Goal: Task Accomplishment & Management: Use online tool/utility

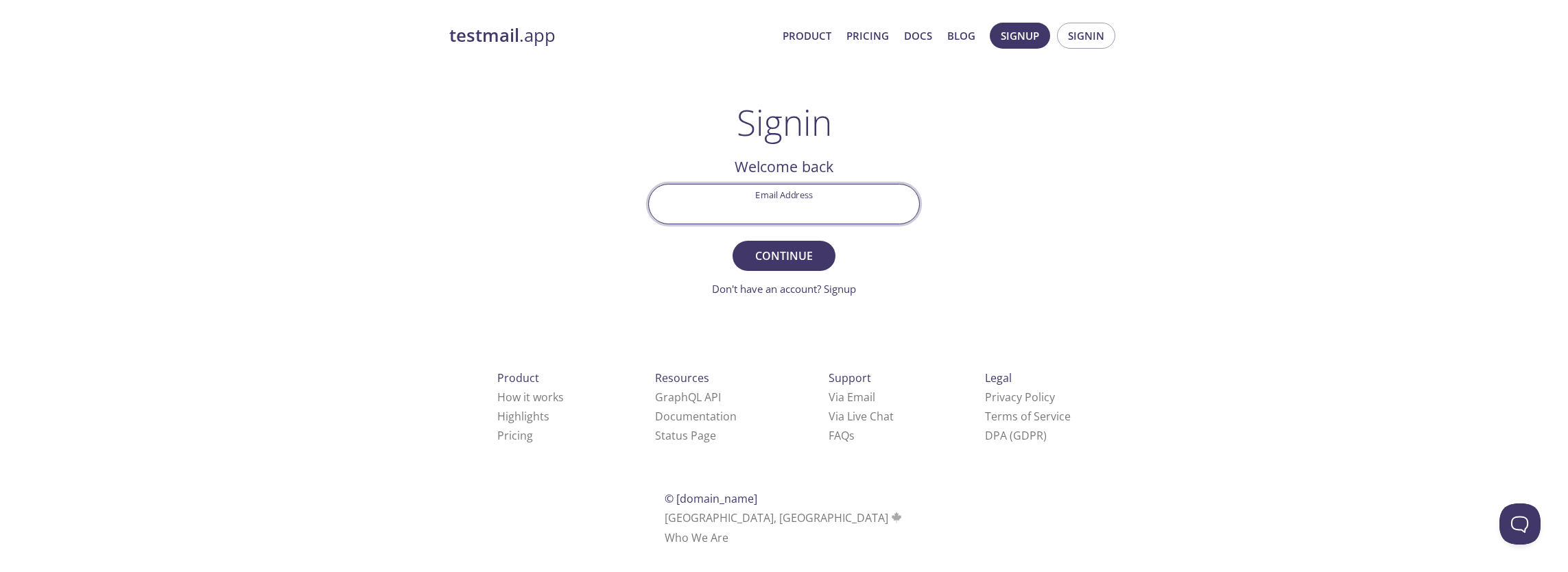
click at [784, 199] on input "Email Address" at bounding box center [784, 204] width 271 height 40
type input "[EMAIL_ADDRESS][DOMAIN_NAME]"
click at [733, 241] on button "Continue" at bounding box center [784, 256] width 103 height 30
click at [784, 200] on input "Signin Security Code" at bounding box center [784, 204] width 271 height 40
paste input "WLSXTVG"
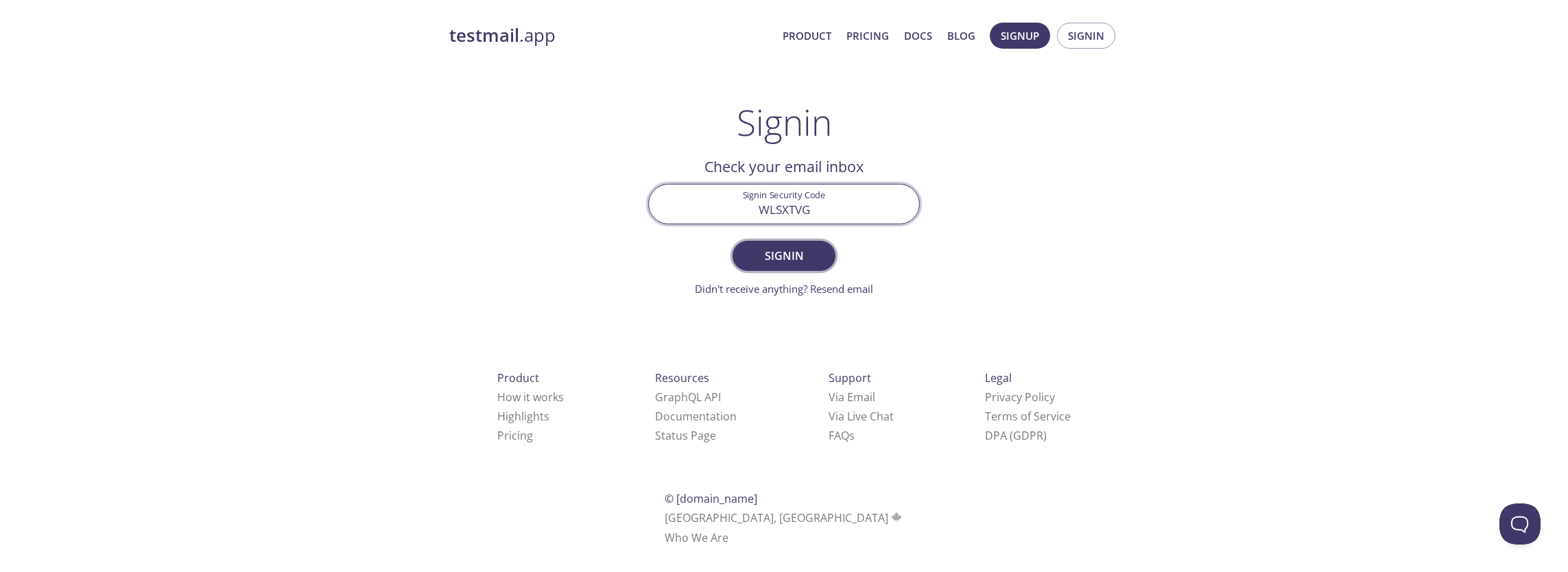
type input "WLSXTVG"
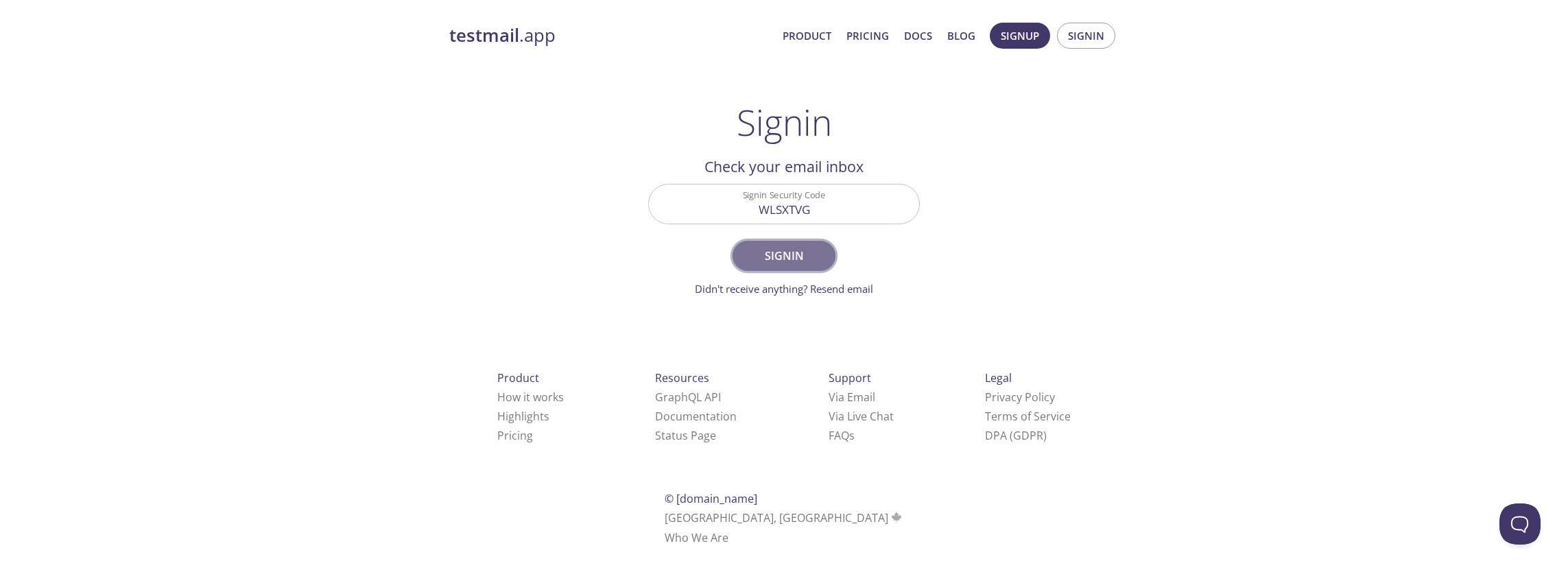
click at [793, 247] on span "Signin" at bounding box center [784, 256] width 73 height 19
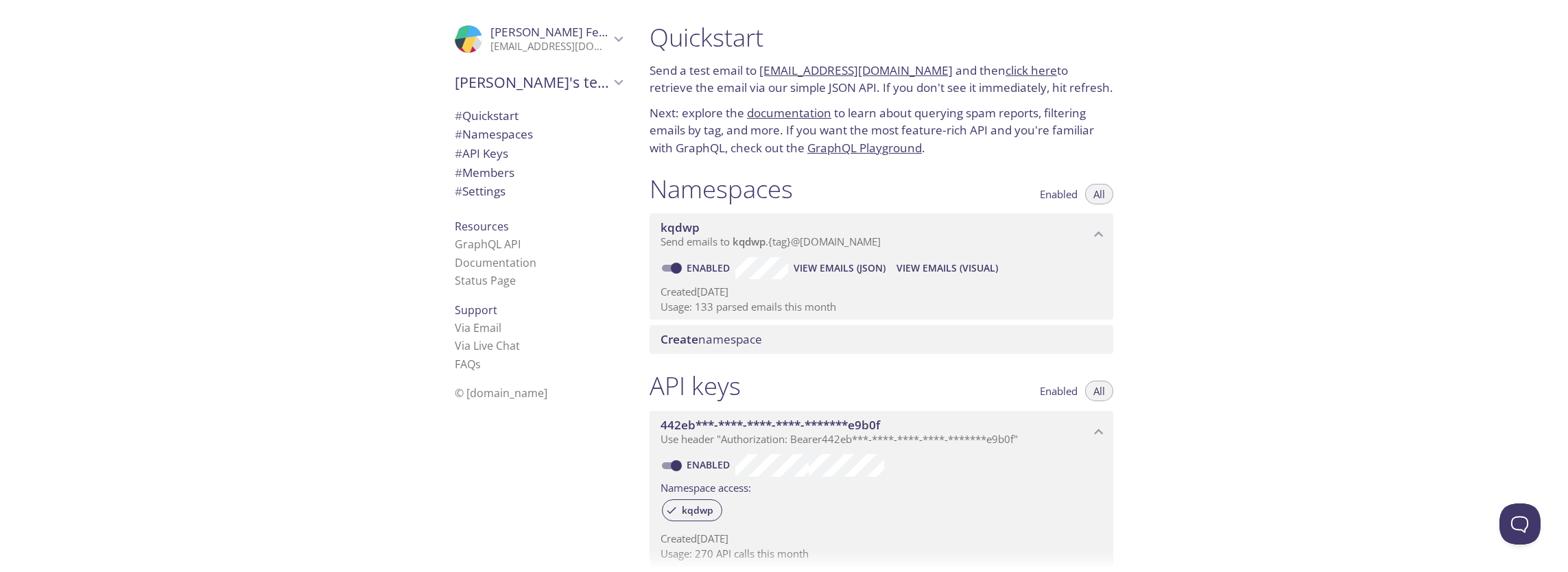
click at [918, 261] on span "View Emails (Visual)" at bounding box center [947, 268] width 102 height 17
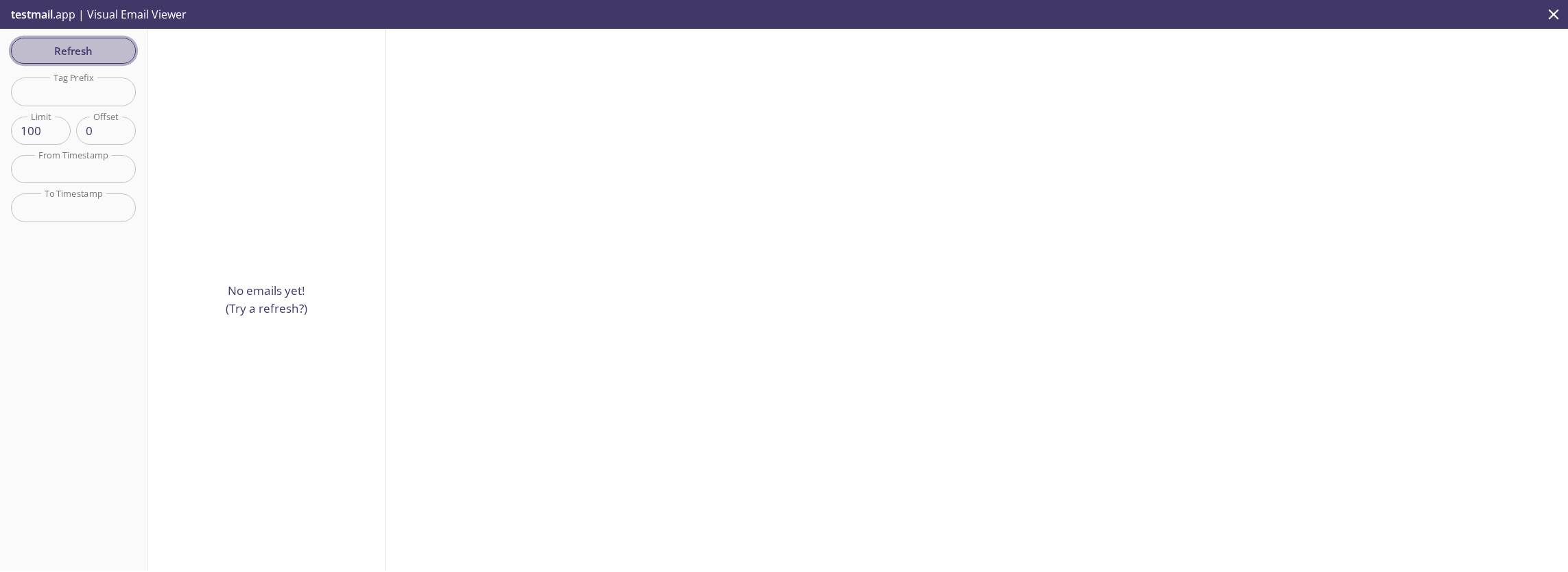
click at [80, 47] on span "Refresh" at bounding box center [73, 51] width 103 height 18
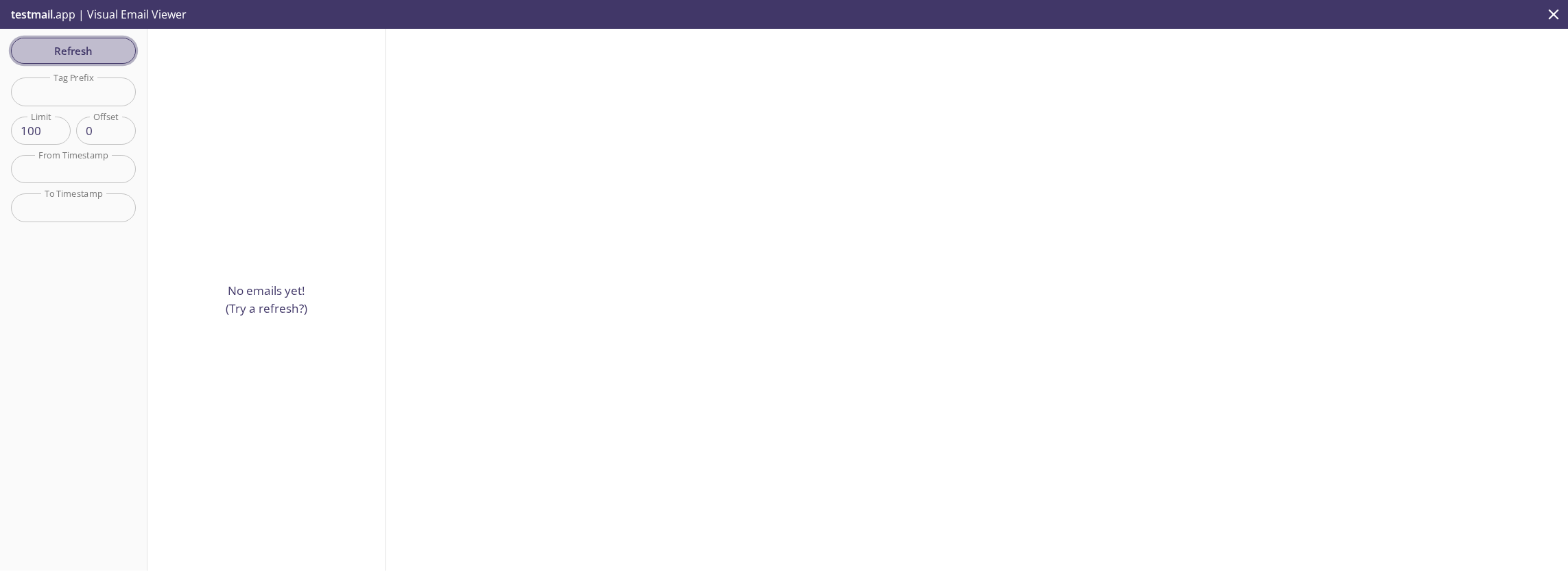
click at [80, 47] on span "Refresh" at bounding box center [73, 51] width 103 height 18
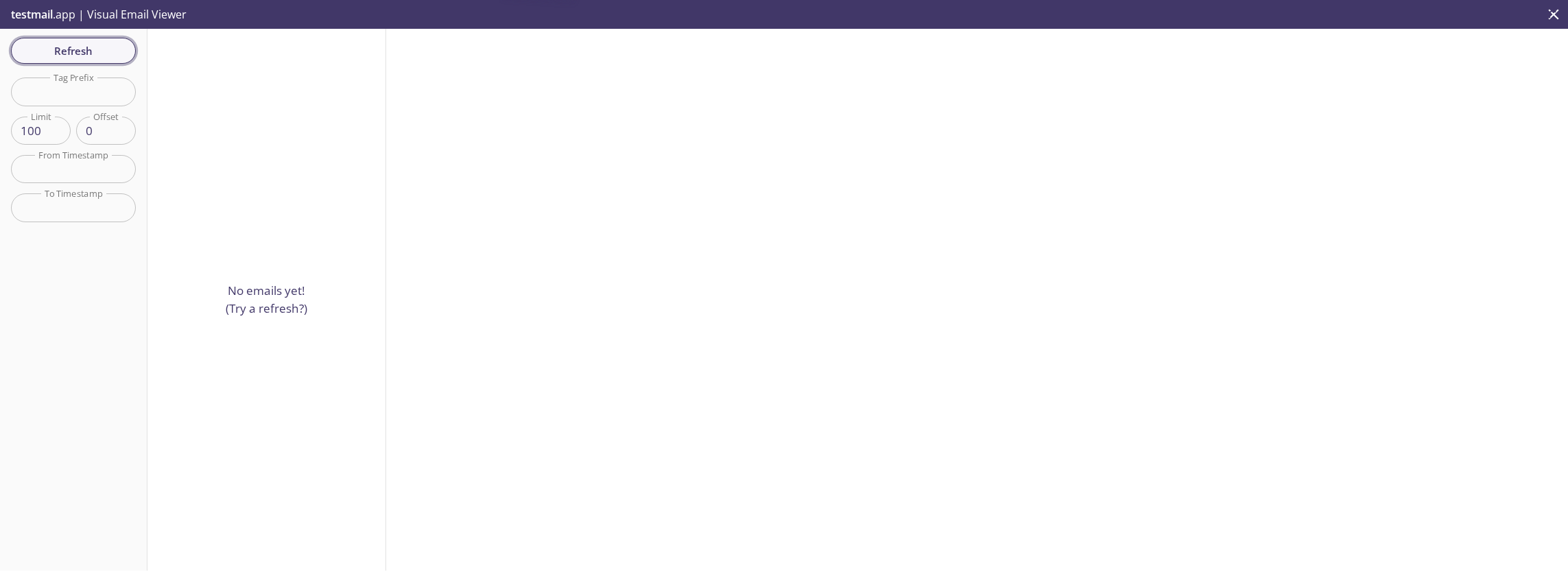
click at [80, 47] on span "Refresh" at bounding box center [73, 51] width 103 height 18
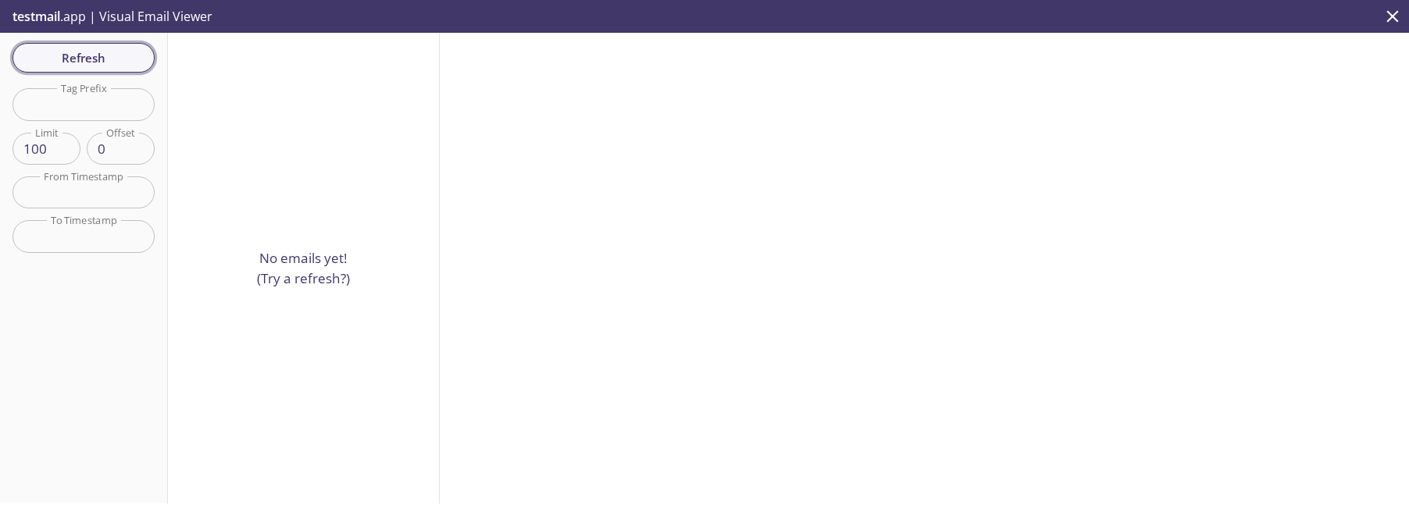
click at [99, 52] on span "Refresh" at bounding box center [83, 58] width 117 height 20
